Goal: Communication & Community: Answer question/provide support

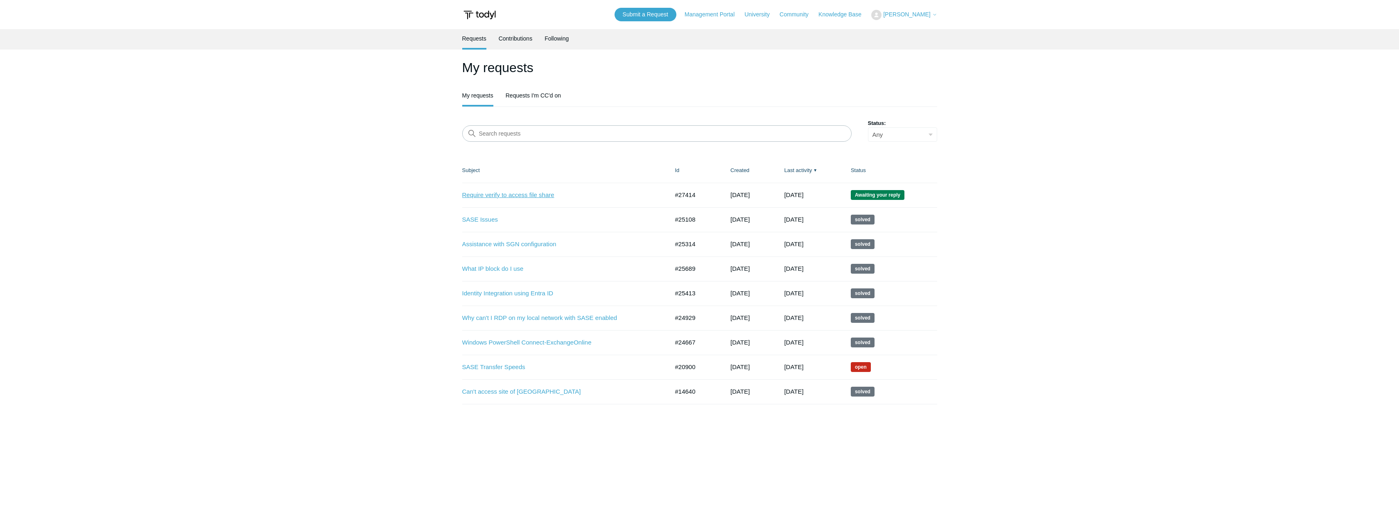
click at [502, 192] on link "Require verify to access file share" at bounding box center [559, 194] width 194 height 9
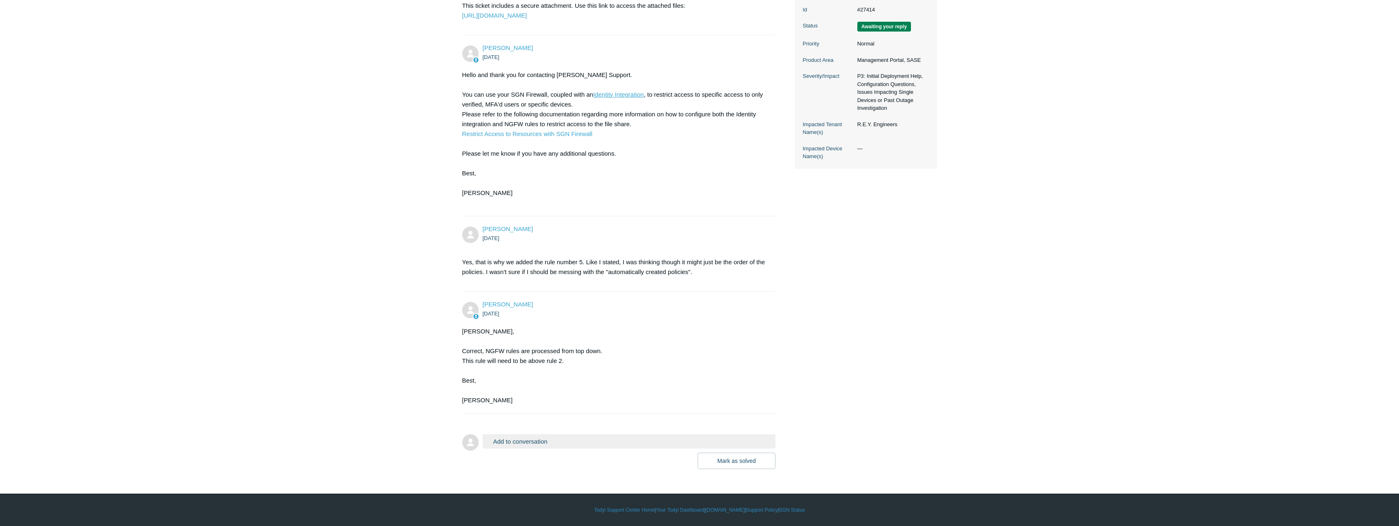
scroll to position [214, 0]
click at [542, 440] on button "Add to conversation" at bounding box center [629, 441] width 293 height 14
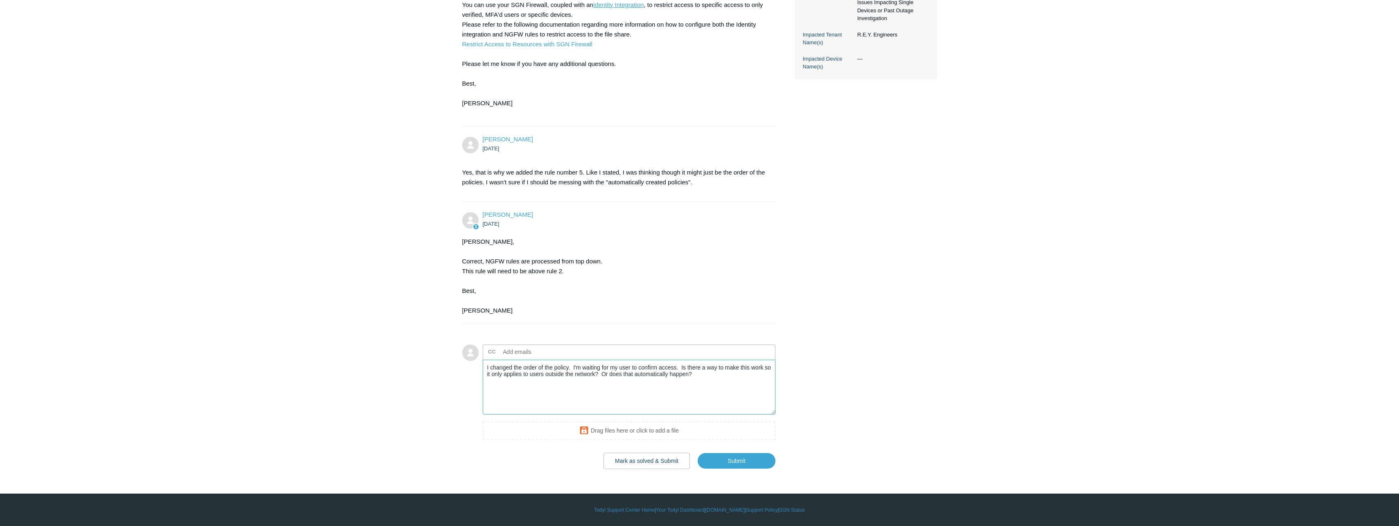
scroll to position [303, 0]
type textarea "I changed the order of the policy. I'm waiting for my user to confirm access. I…"
click at [719, 457] on input "Submit" at bounding box center [737, 460] width 78 height 16
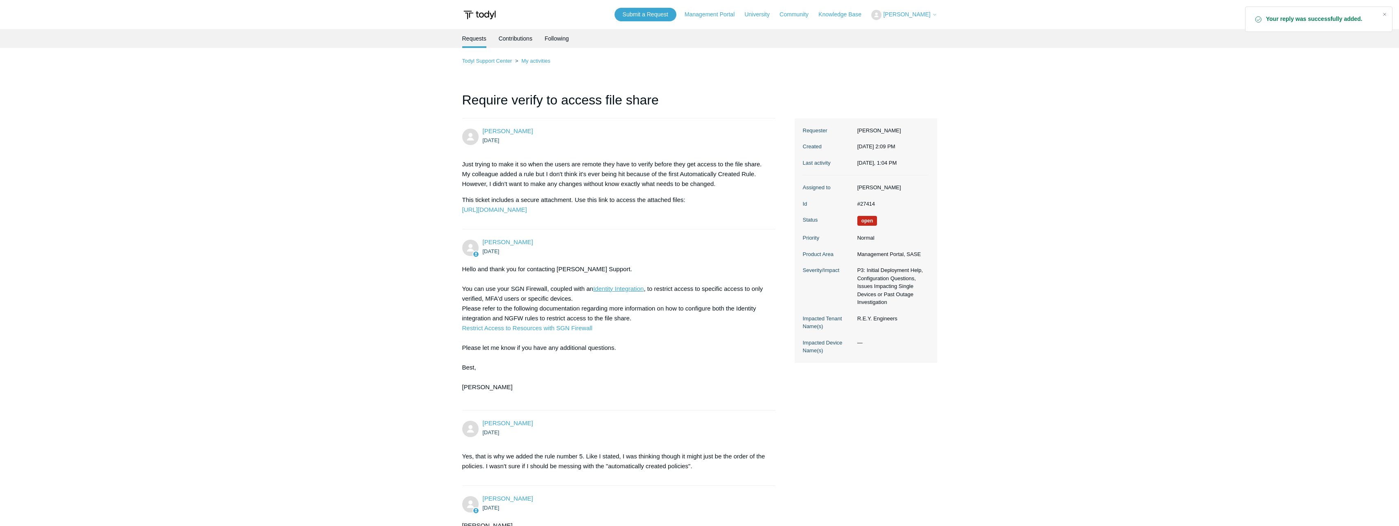
click at [472, 41] on li "Requests" at bounding box center [474, 38] width 24 height 19
click at [640, 11] on link "Submit a Request" at bounding box center [645, 15] width 62 height 14
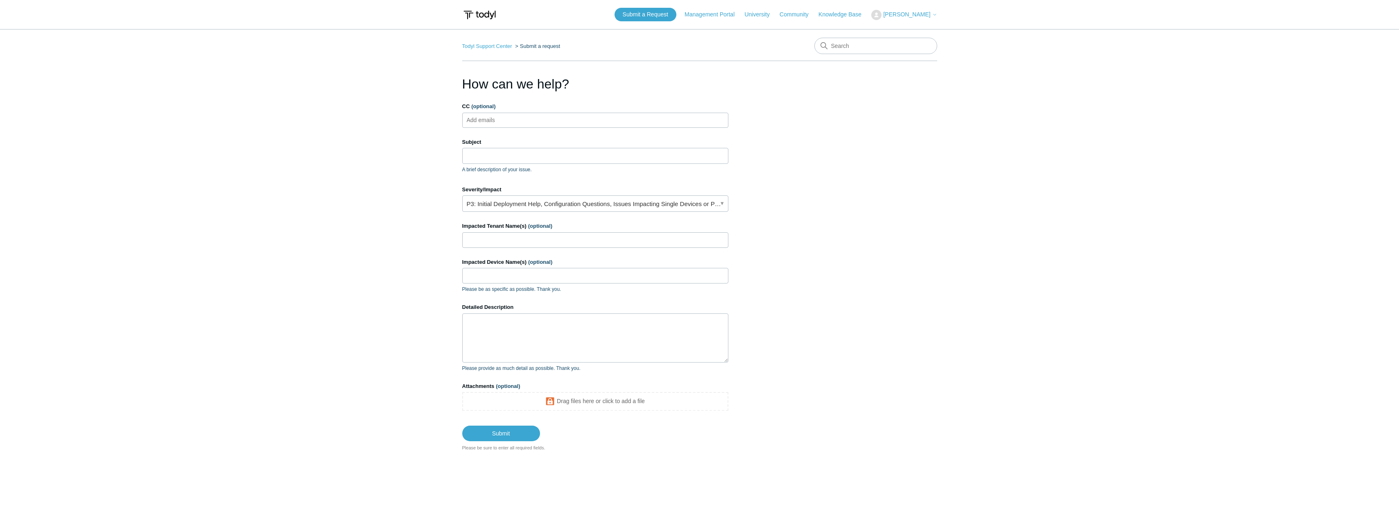
click at [523, 126] on ul "Add emails" at bounding box center [595, 120] width 266 height 15
click at [482, 155] on input "Subject" at bounding box center [595, 156] width 266 height 16
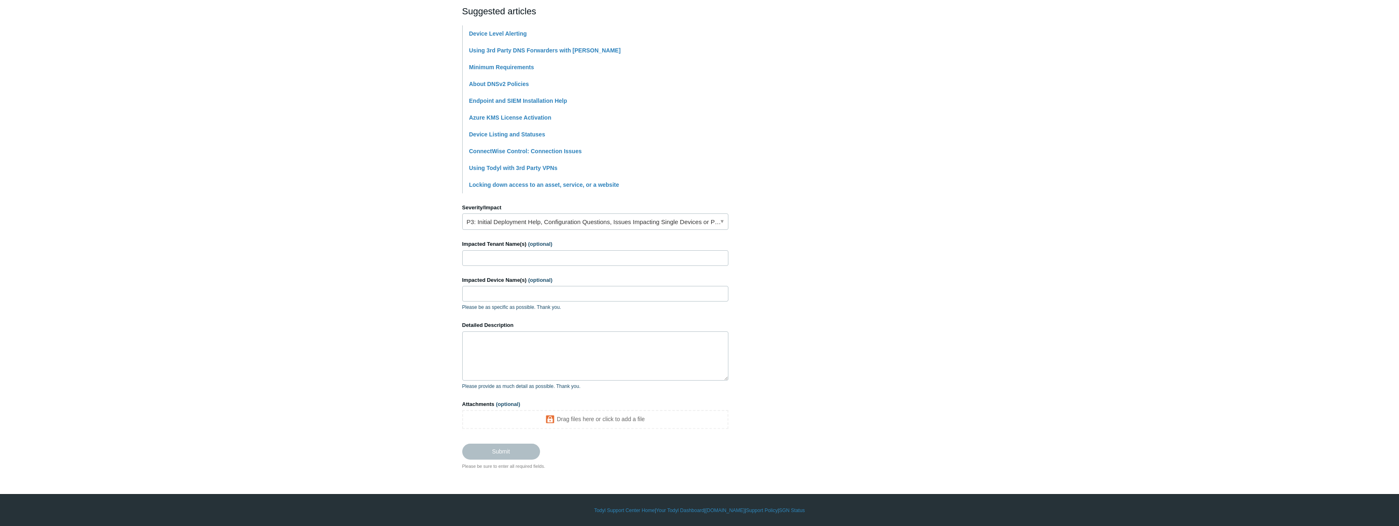
scroll to position [181, 0]
type input "SASE breaks mail server"
click at [539, 260] on input "Impacted Tenant Name(s) (optional)" at bounding box center [595, 258] width 266 height 16
type input "Stuart James Construction"
click at [495, 297] on input "Impacted Device Name(s) (optional)" at bounding box center [595, 293] width 266 height 16
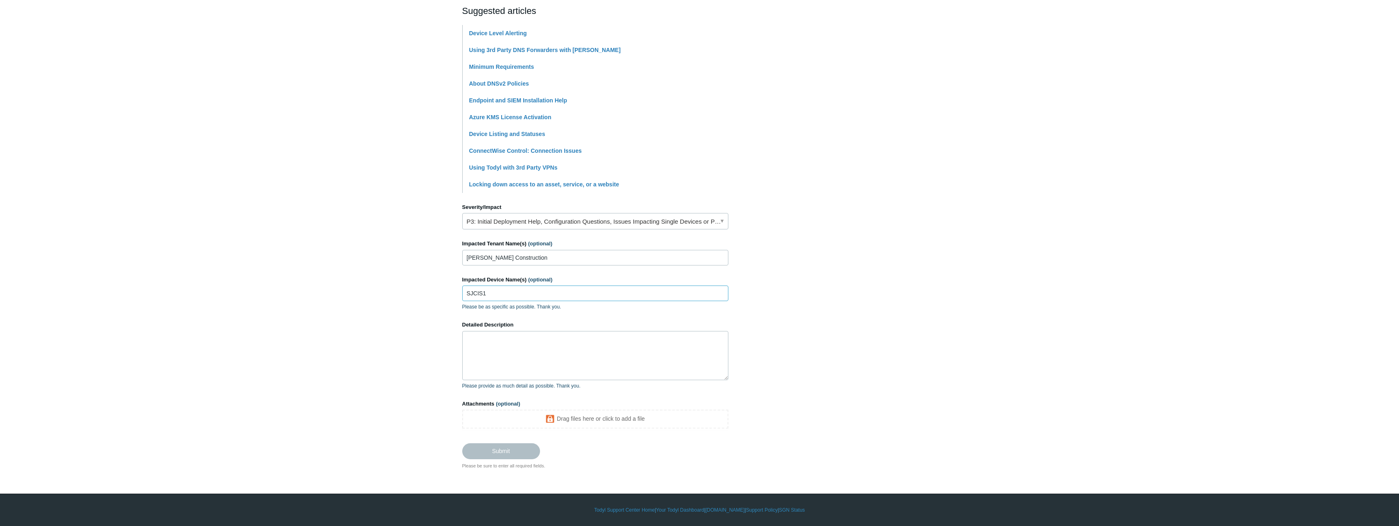
type input "SJCIS1"
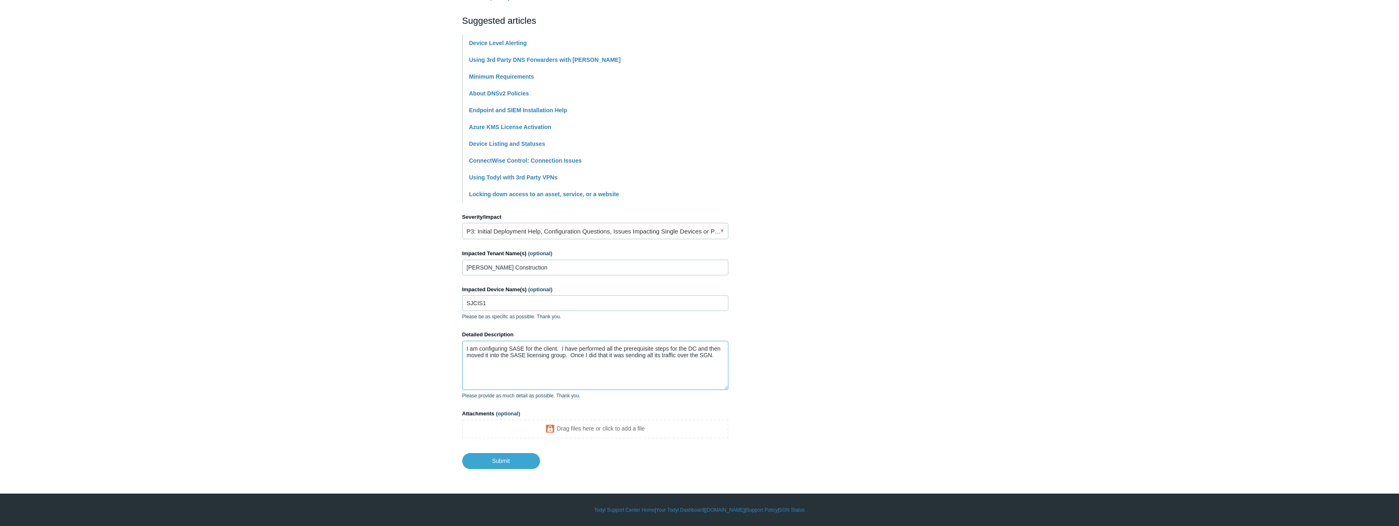
click at [716, 360] on textarea "I am configuring SASE for the client. I have performed all the prerequisite ste…" at bounding box center [595, 365] width 266 height 49
click at [589, 368] on textarea "I am configuring SASE for the client. I have performed all the prerequisite ste…" at bounding box center [595, 365] width 266 height 49
click at [587, 371] on textarea "I am configuring SASE for the client. I have performed all the prerequisite ste…" at bounding box center [595, 365] width 266 height 49
click at [646, 372] on textarea "I am configuring SASE for the client. I have performed all the prerequisite ste…" at bounding box center [595, 365] width 266 height 49
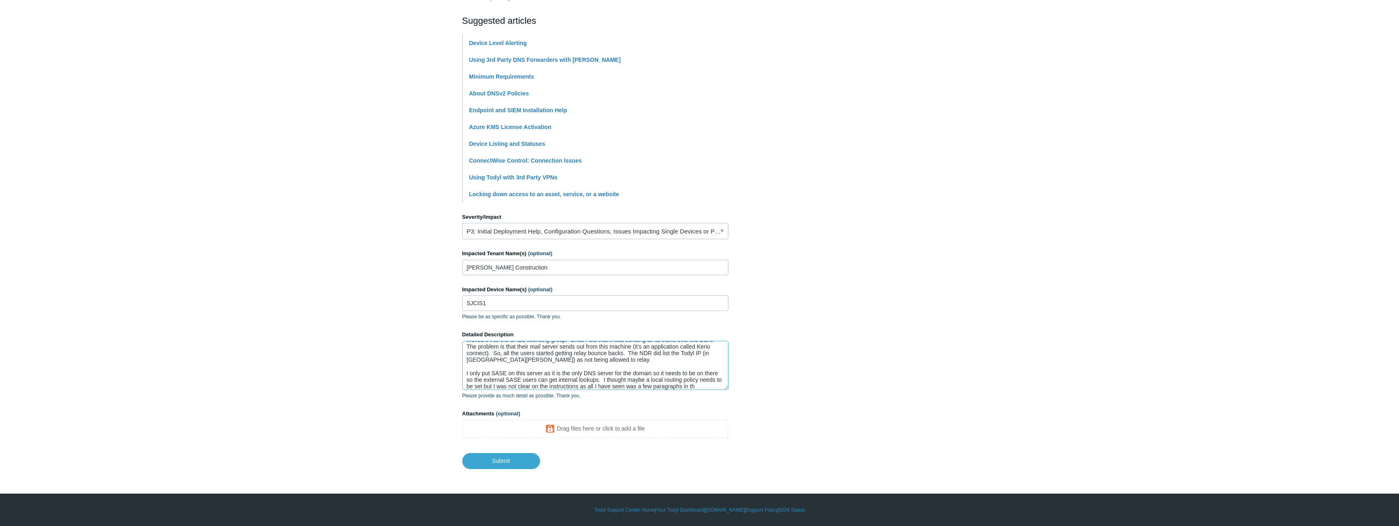
scroll to position [22, 0]
paste textarea "Traffic Control for SASE"
click at [596, 385] on textarea "I am configuring SASE for the client. I have performed all the prerequisite ste…" at bounding box center [595, 365] width 266 height 49
paste textarea "104.220.245.154"
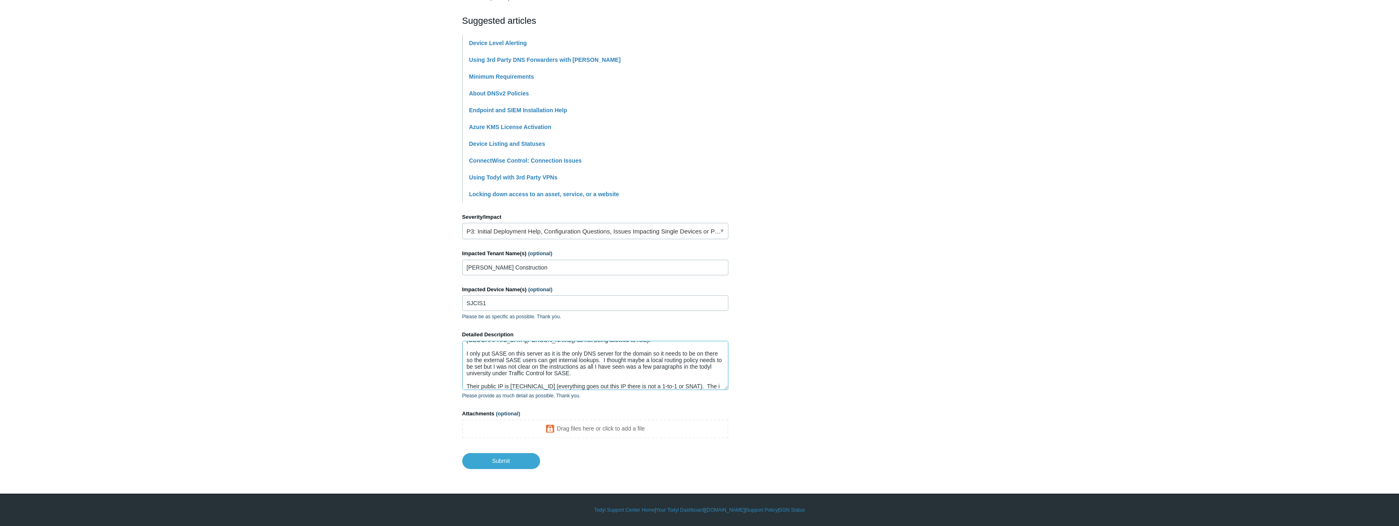
scroll to position [42, 0]
paste textarea "10.0.60.4"
click at [497, 371] on textarea "Detailed Description" at bounding box center [595, 365] width 266 height 49
click at [520, 379] on textarea "Detailed Description" at bounding box center [595, 365] width 266 height 49
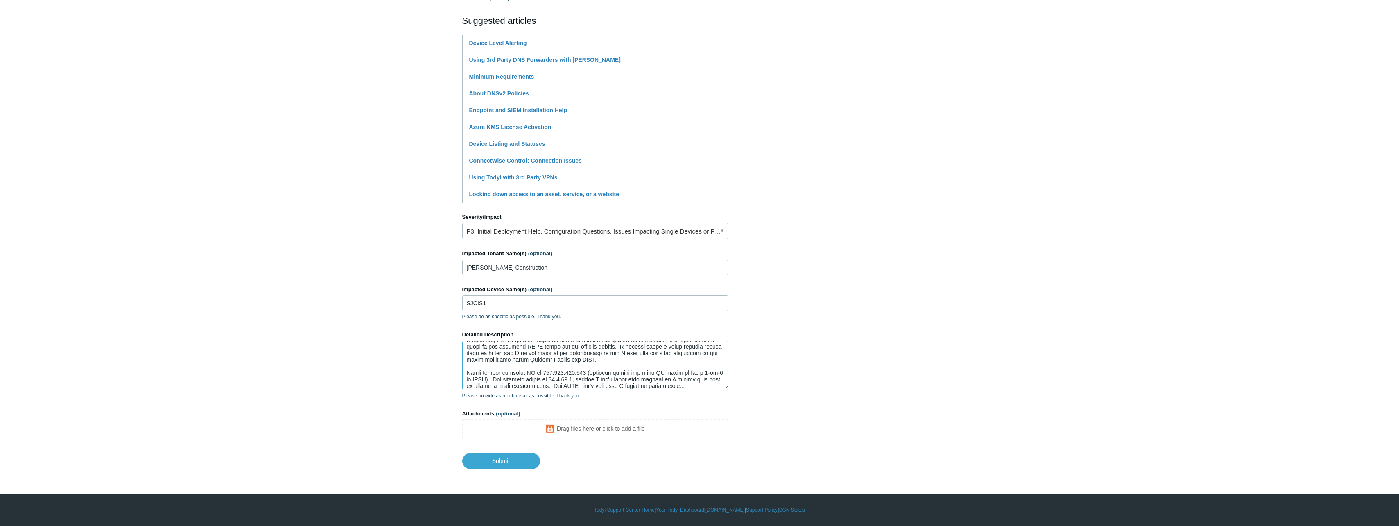
click at [544, 387] on textarea "Detailed Description" at bounding box center [595, 365] width 266 height 49
click at [702, 385] on textarea "Detailed Description" at bounding box center [595, 365] width 266 height 49
click at [536, 371] on textarea "Detailed Description" at bounding box center [595, 365] width 266 height 49
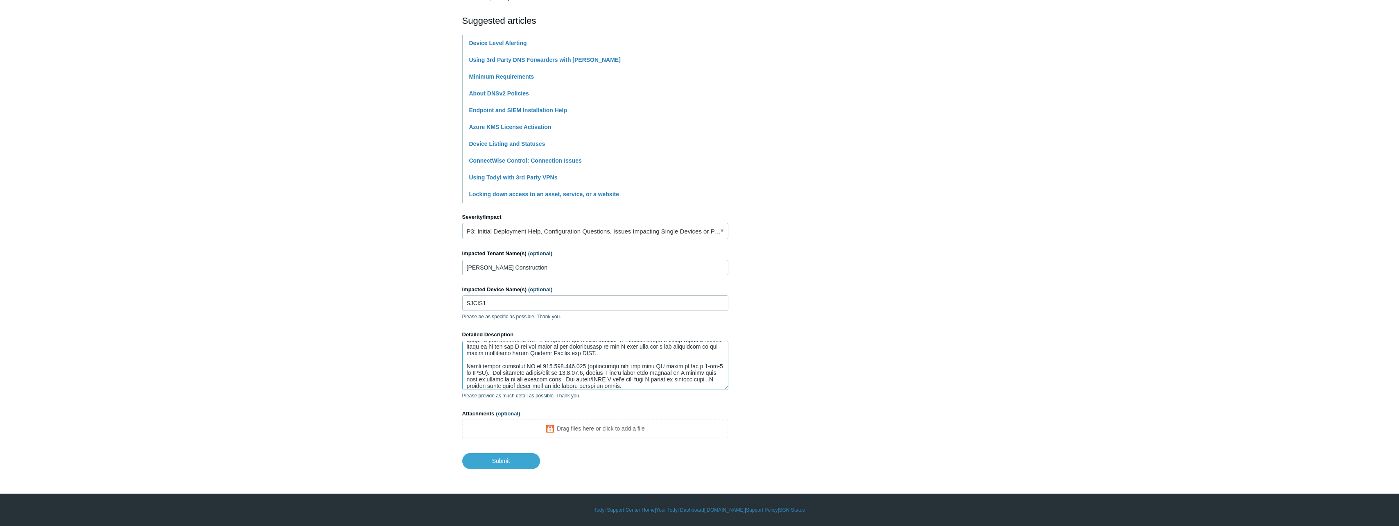
scroll to position [59, 0]
click at [625, 384] on textarea "Detailed Description" at bounding box center [595, 365] width 266 height 49
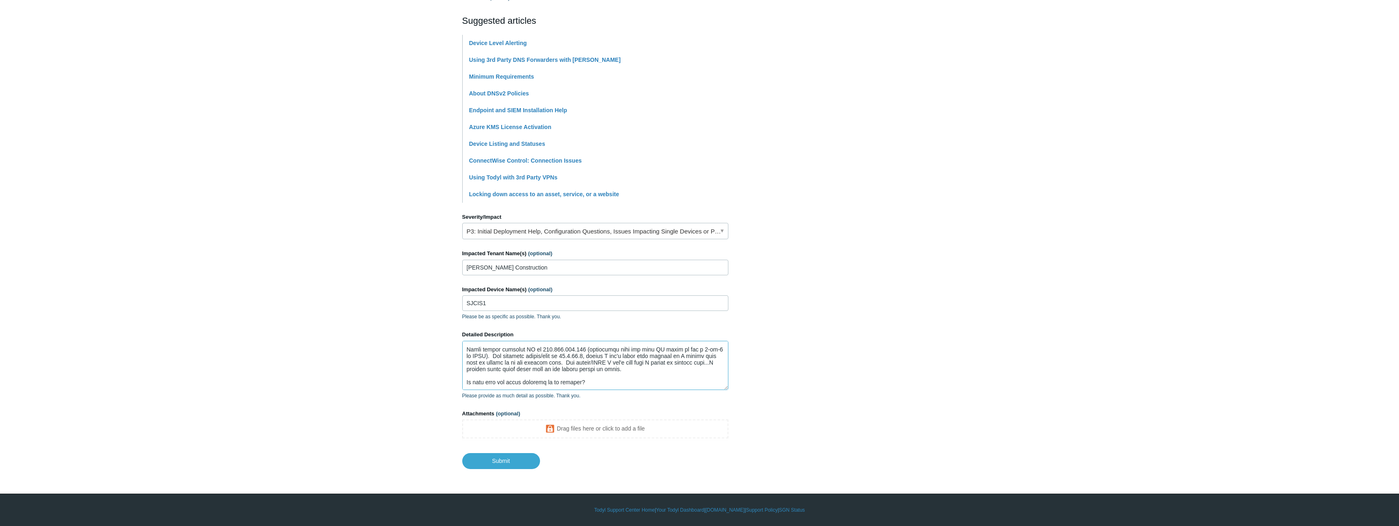
scroll to position [72, 0]
type textarea "I am configuring SASE for the client. I have performed all the prerequisite ste…"
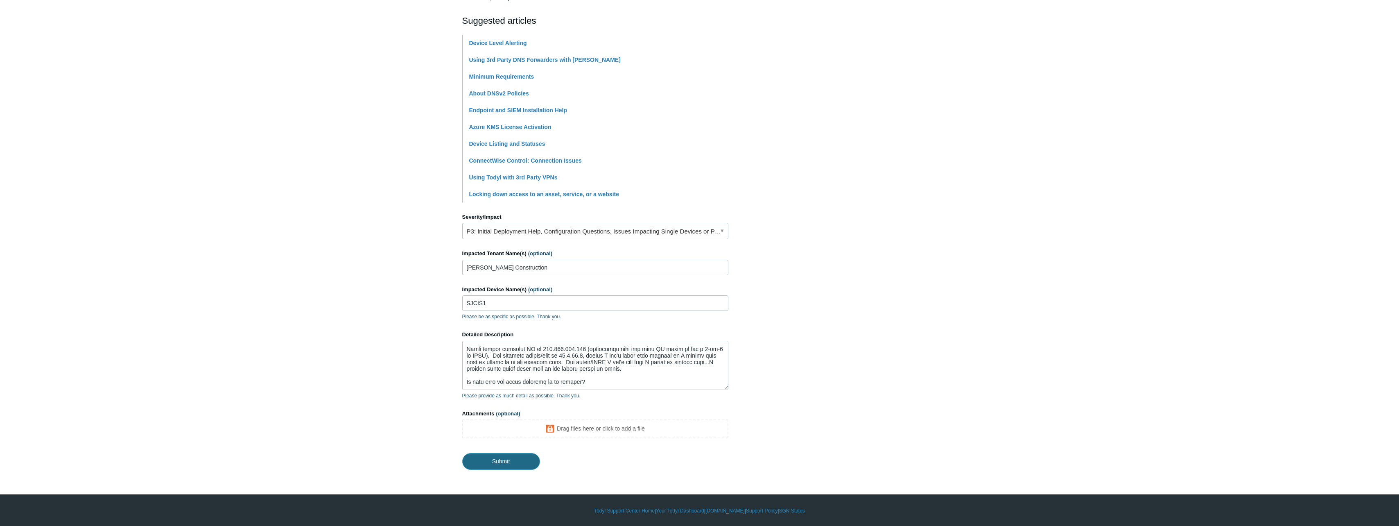
click at [519, 458] on input "Submit" at bounding box center [501, 461] width 78 height 16
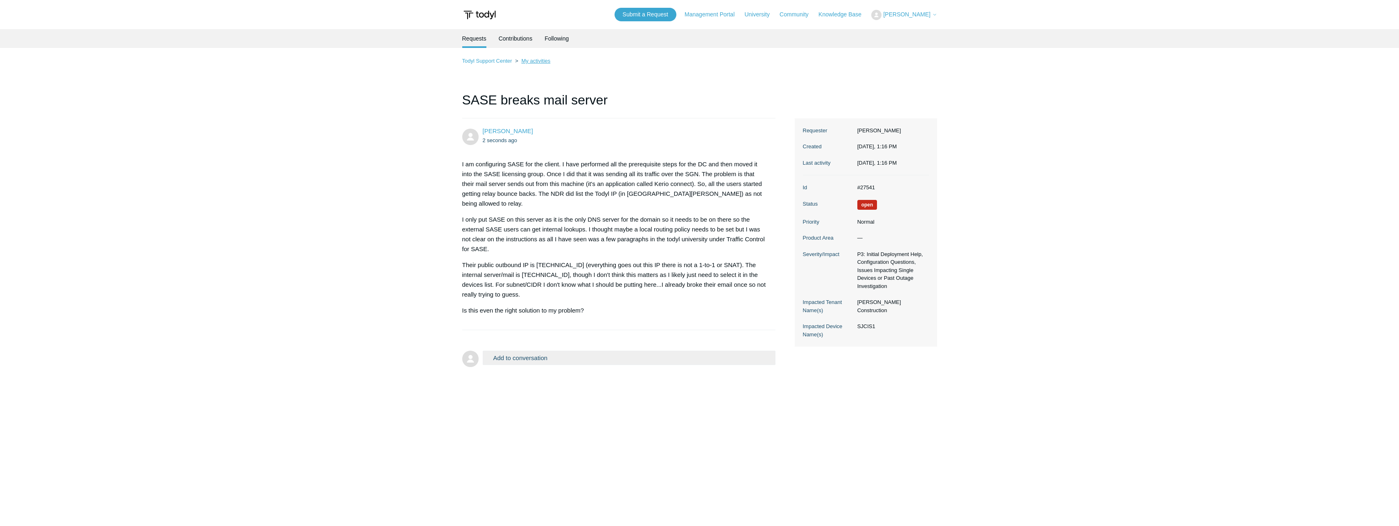
click at [547, 60] on link "My activities" at bounding box center [535, 61] width 29 height 6
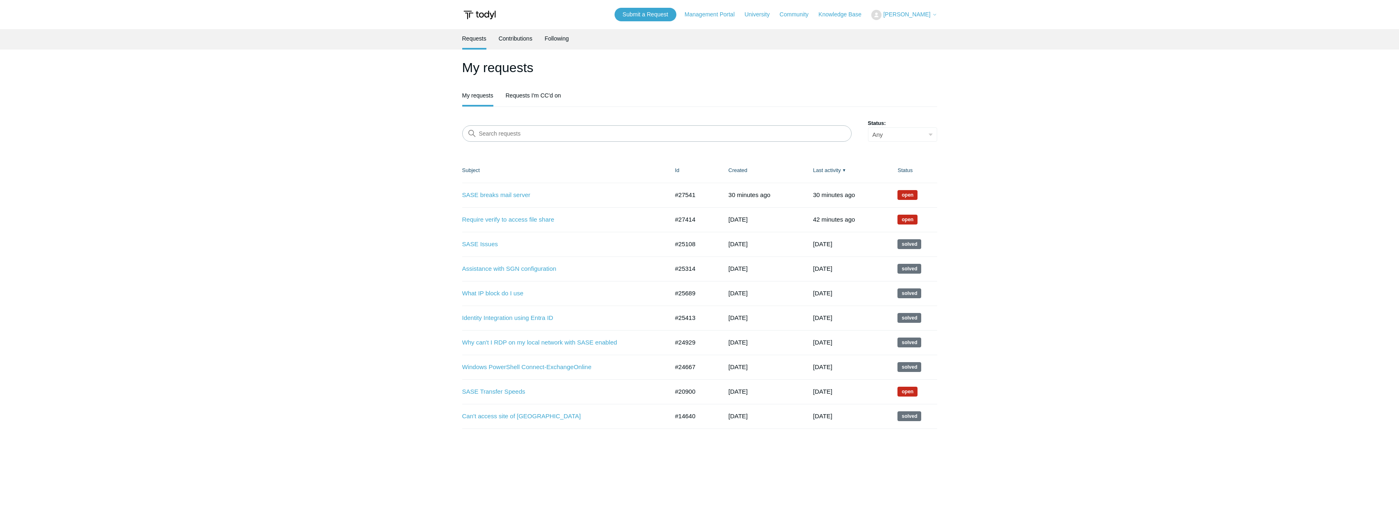
click at [328, 188] on main "Requests Contributions Following My requests My requests Requests I'm CC'd on S…" at bounding box center [699, 265] width 1399 height 473
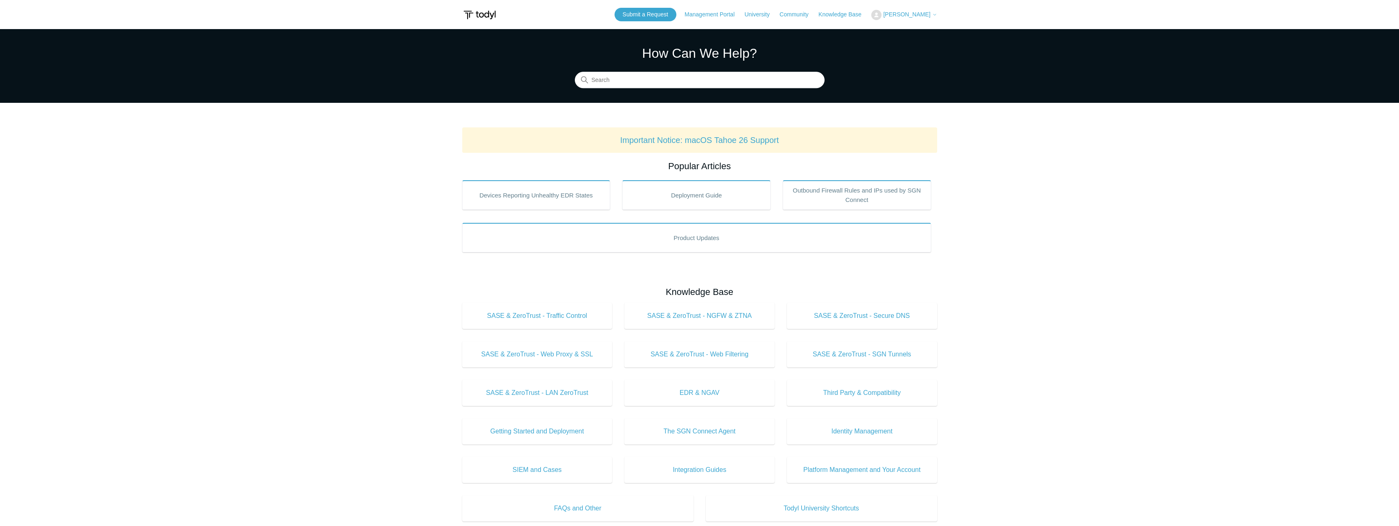
click at [905, 13] on span "[PERSON_NAME]" at bounding box center [906, 14] width 47 height 7
click at [901, 32] on link "My Support Requests" at bounding box center [912, 32] width 80 height 14
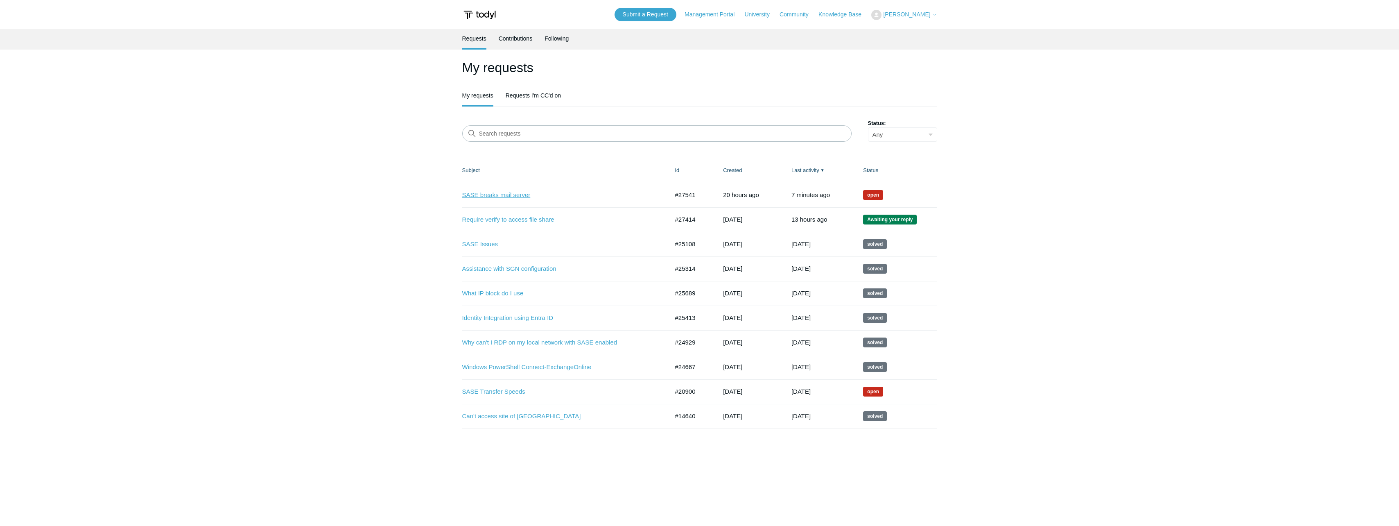
click at [521, 193] on link "SASE breaks mail server" at bounding box center [559, 194] width 194 height 9
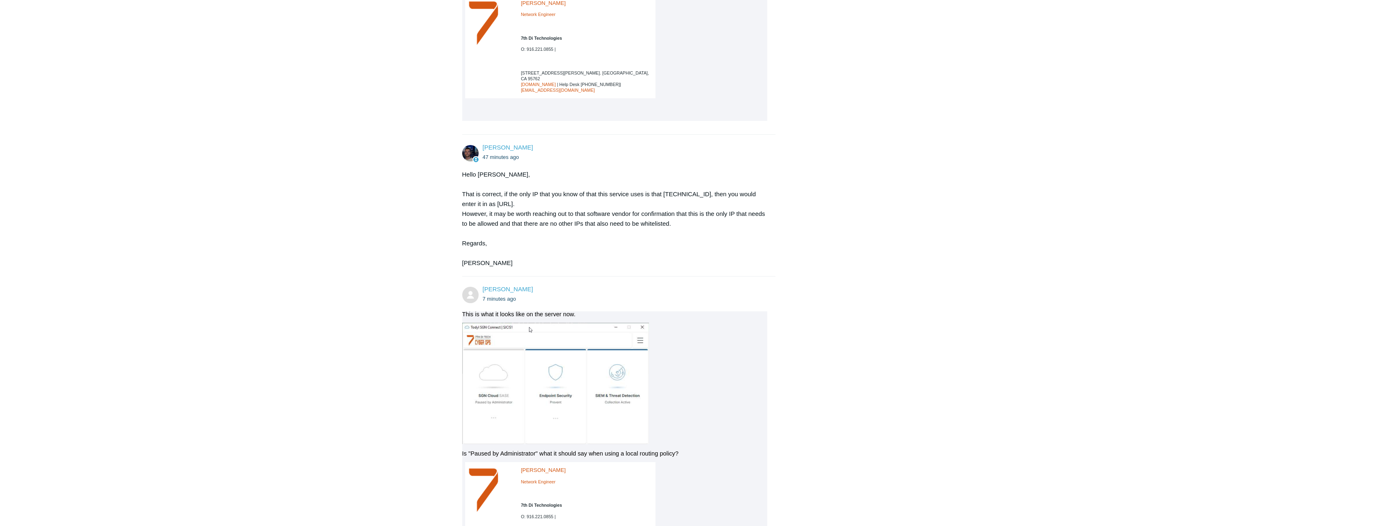
scroll to position [743, 0]
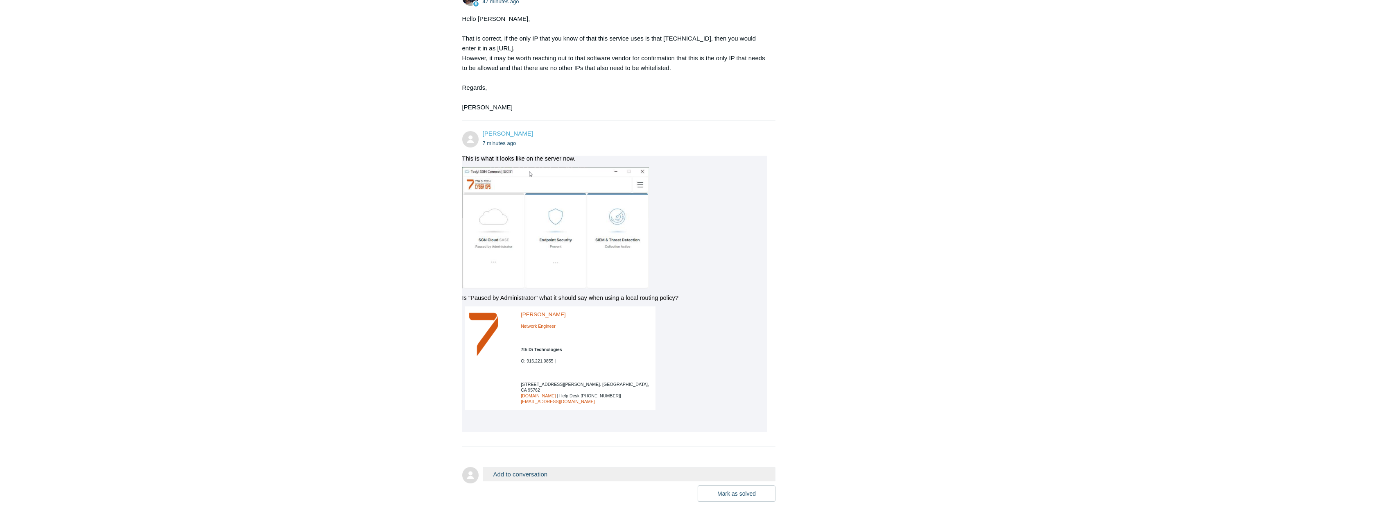
click at [512, 467] on button "Add to conversation" at bounding box center [629, 474] width 293 height 14
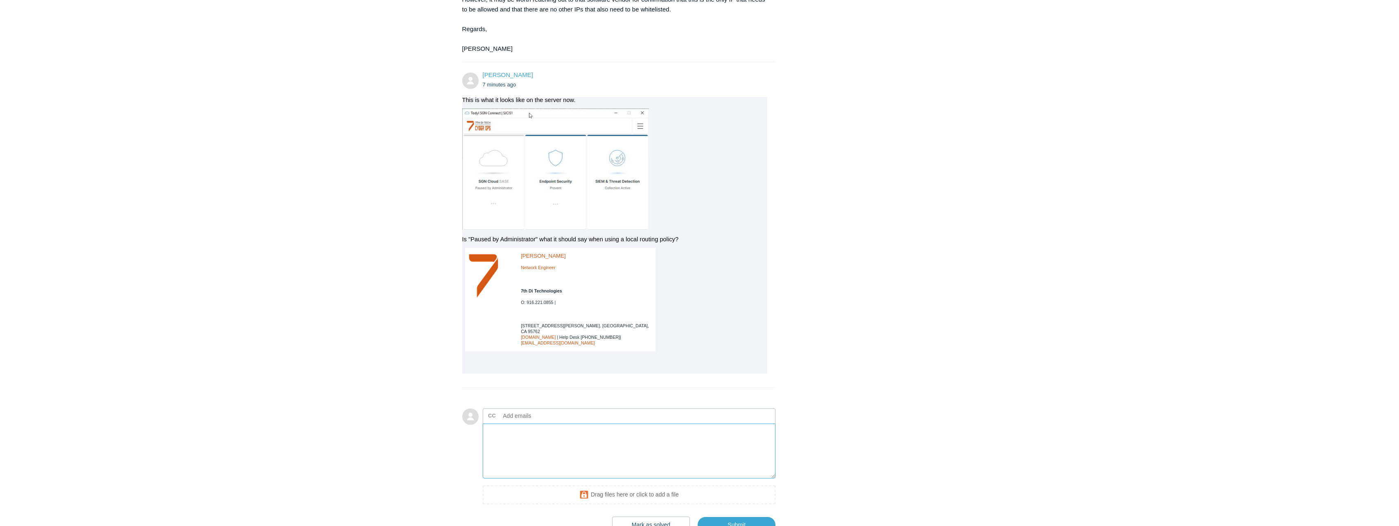
scroll to position [825, 0]
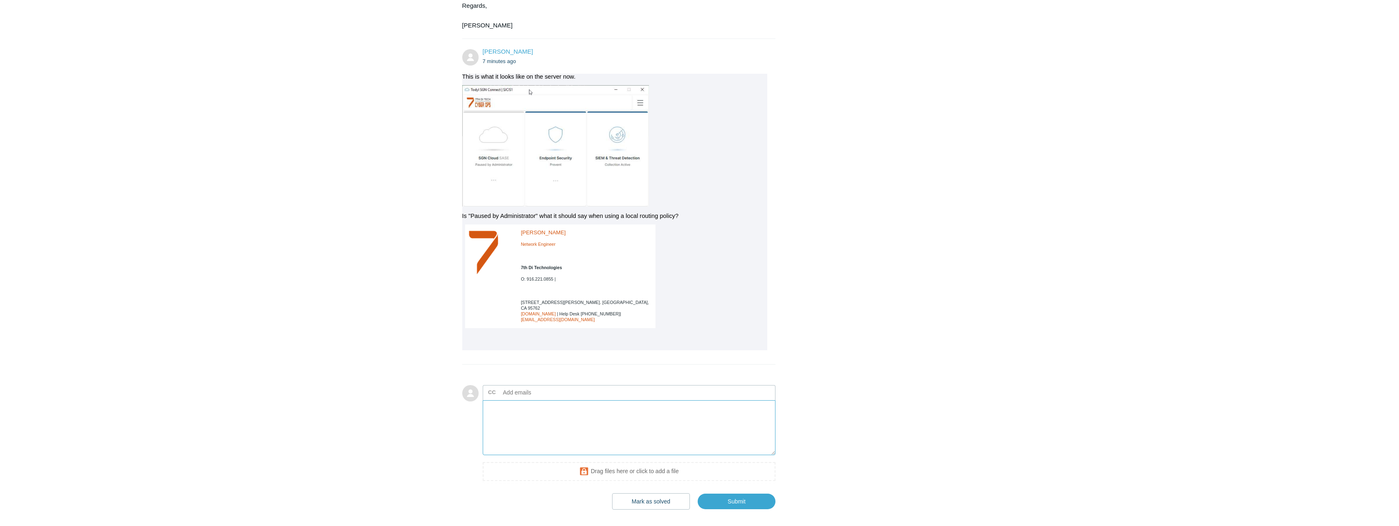
click at [531, 400] on textarea "Add your reply" at bounding box center [629, 427] width 293 height 55
type textarea "W"
click at [660, 400] on textarea "Either way, I don't think this will work. I just got alerted that" at bounding box center [629, 427] width 293 height 55
drag, startPoint x: 518, startPoint y: 374, endPoint x: 481, endPoint y: 372, distance: 37.7
click at [481, 373] on form "Add to conversation CC Add emails Either way, I don't think this will work. I j…" at bounding box center [619, 441] width 314 height 137
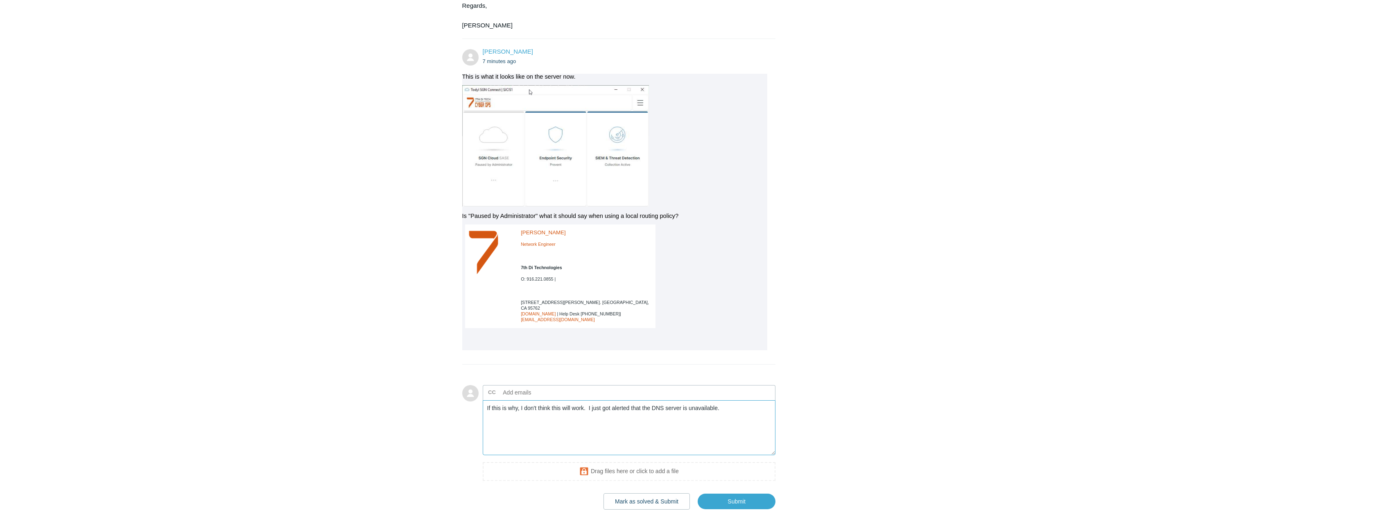
click at [727, 400] on textarea "If this is why, I don't think this will work. I just got alerted that the DNS s…" at bounding box center [629, 427] width 293 height 55
click at [710, 400] on textarea "If this is why, I don't think this will work. I just got alerted that the DNS s…" at bounding box center [629, 427] width 293 height 55
type textarea "If this is why, I don't think this will work. I just got alerted that the DNS s…"
click at [728, 493] on input "Submit" at bounding box center [737, 501] width 78 height 16
